Goal: Transaction & Acquisition: Obtain resource

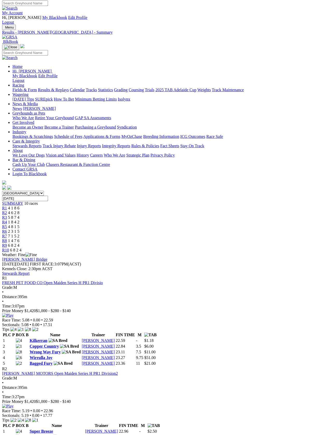
scroll to position [2, 0]
click at [18, 88] on link "Fields & Form" at bounding box center [24, 90] width 24 height 4
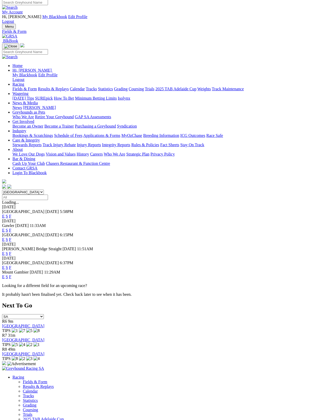
scroll to position [2, 0]
click at [11, 228] on link "F" at bounding box center [10, 230] width 2 height 4
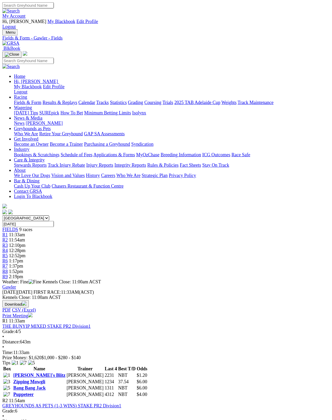
scroll to position [2, 0]
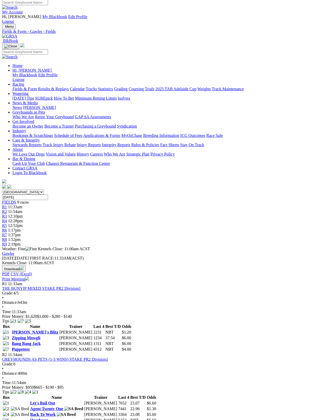
click at [29, 277] on link "Print Meeting" at bounding box center [15, 279] width 27 height 4
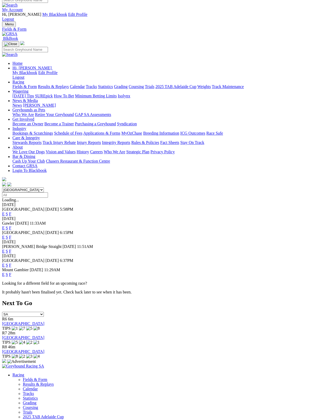
scroll to position [4, 0]
click at [11, 249] on link "F" at bounding box center [10, 251] width 2 height 4
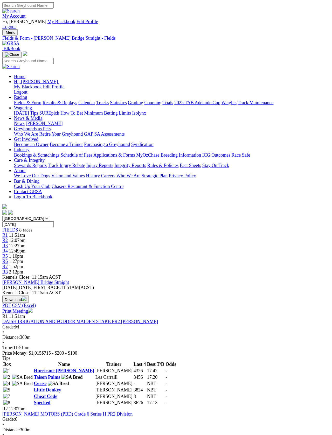
scroll to position [1, 0]
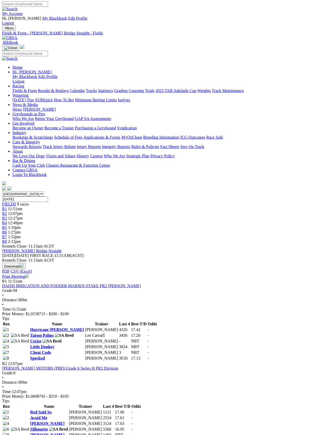
click at [29, 274] on link "Print Meeting" at bounding box center [15, 276] width 27 height 4
click at [23, 89] on link "Fields & Form" at bounding box center [24, 91] width 24 height 4
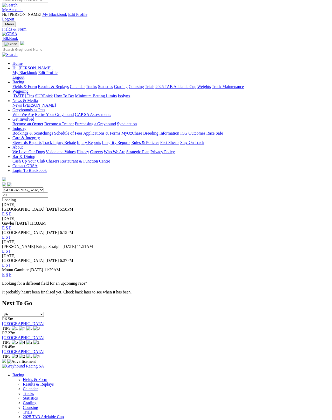
scroll to position [4, 0]
click at [11, 263] on link "F" at bounding box center [10, 265] width 2 height 4
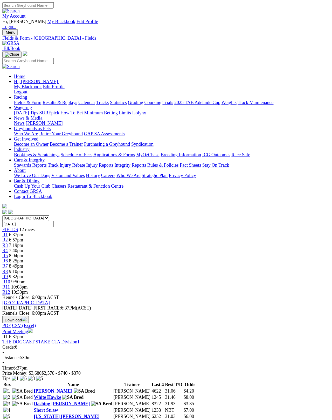
scroll to position [2, 0]
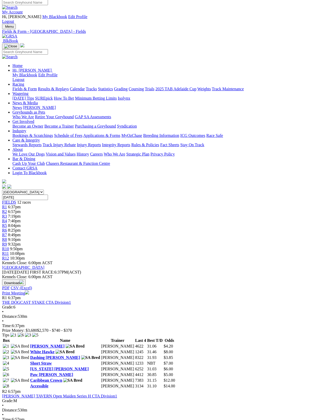
click at [29, 291] on link "Print Meeting" at bounding box center [15, 293] width 27 height 4
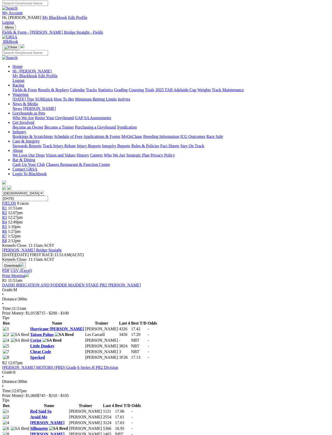
scroll to position [2, 0]
click at [19, 88] on link "Fields & Form" at bounding box center [24, 90] width 24 height 4
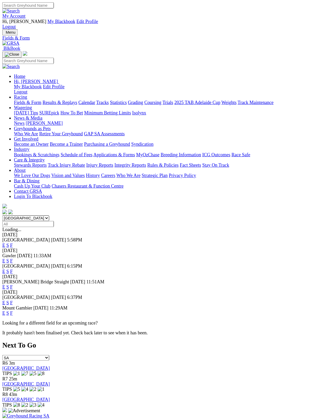
scroll to position [2, 0]
